Goal: Find specific page/section: Find specific page/section

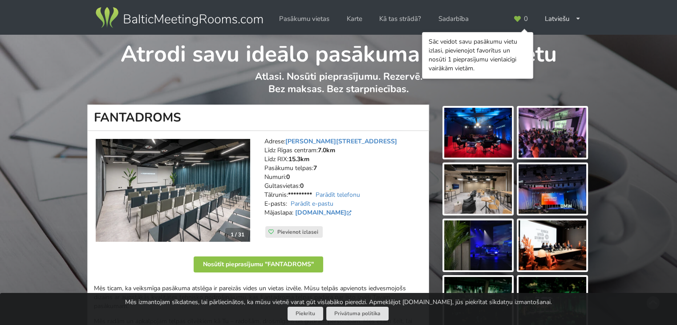
click at [317, 168] on strong "7" at bounding box center [315, 168] width 4 height 8
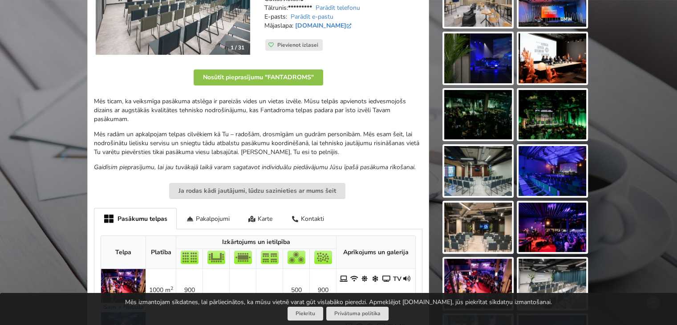
scroll to position [189, 0]
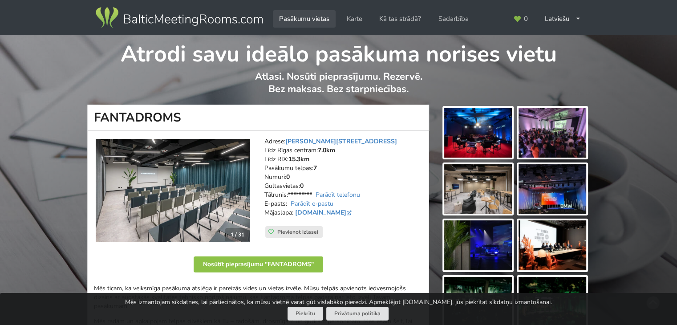
click at [315, 20] on link "Pasākumu vietas" at bounding box center [304, 18] width 63 height 17
